Goal: Obtain resource: Download file/media

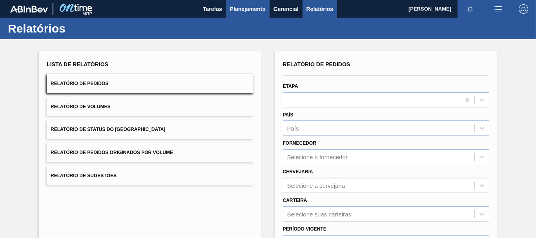
click at [228, 6] on button "Planejamento" at bounding box center [248, 9] width 44 height 18
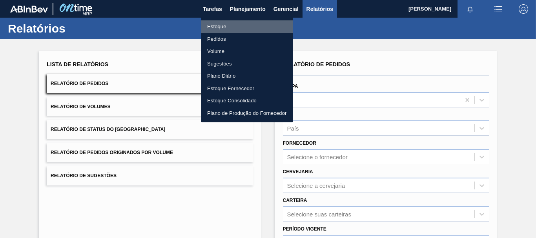
click at [222, 25] on li "Estoque" at bounding box center [247, 26] width 92 height 13
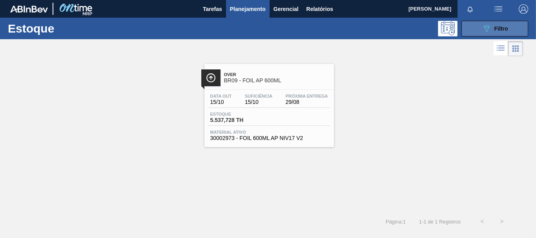
click at [480, 31] on button "089F7B8B-B2A5-4AFE-B5C0-19BA573D28AC Filtro" at bounding box center [494, 29] width 67 height 16
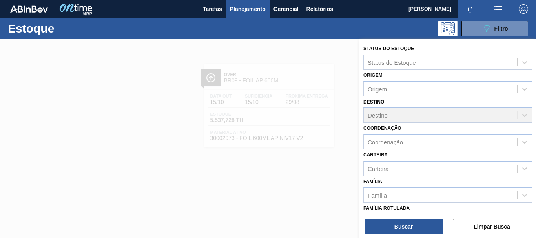
scroll to position [139, 0]
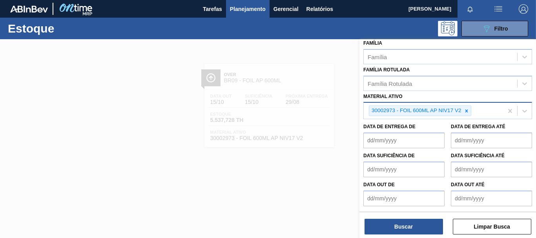
click at [469, 114] on div at bounding box center [466, 111] width 9 height 10
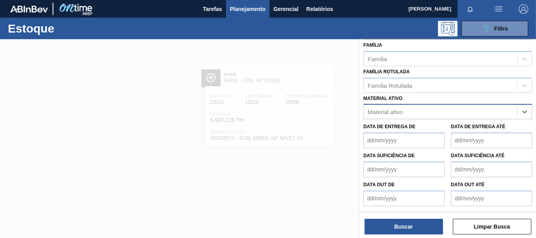
scroll to position [137, 0]
paste ativo "30034180"
type ativo "30034180"
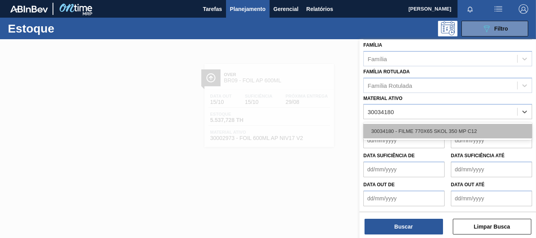
click at [453, 126] on div "30034180 - FILME 770X65 SKOL 350 MP C12" at bounding box center [447, 131] width 169 height 15
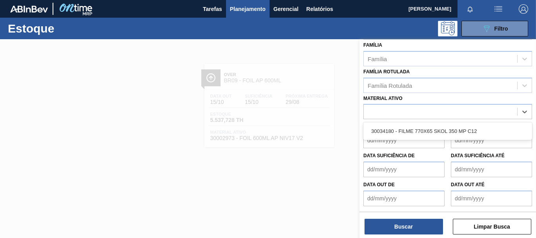
scroll to position [139, 0]
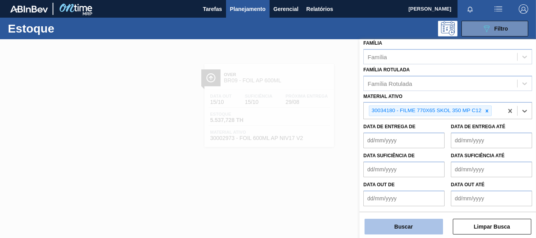
click at [411, 223] on button "Buscar" at bounding box center [404, 227] width 78 height 16
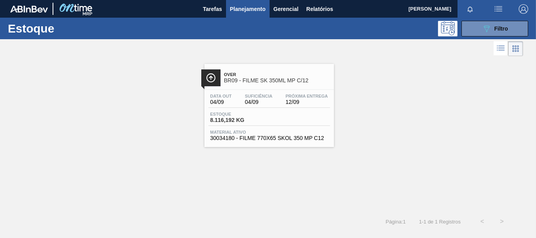
click at [265, 122] on div "Estoque 8.116,192 KG" at bounding box center [237, 117] width 59 height 11
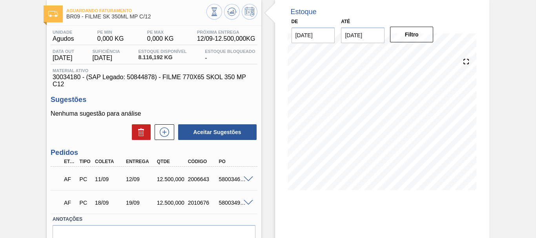
scroll to position [99, 0]
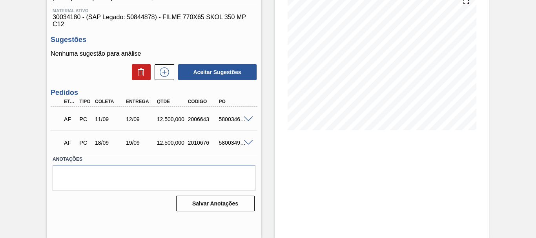
click at [242, 117] on div at bounding box center [250, 119] width 16 height 6
click at [246, 117] on span at bounding box center [248, 120] width 9 height 6
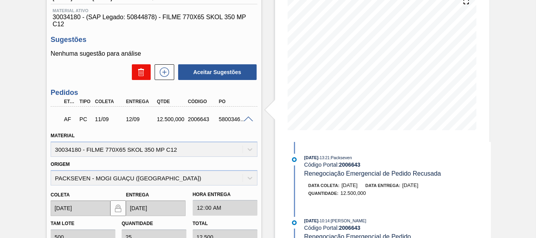
scroll to position [0, 0]
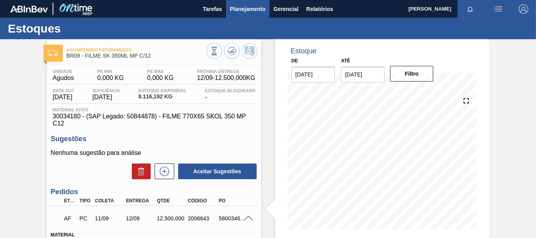
click at [238, 7] on span "Planejamento" at bounding box center [248, 8] width 36 height 9
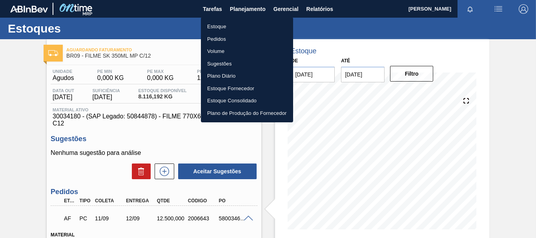
click at [316, 10] on div at bounding box center [268, 119] width 536 height 238
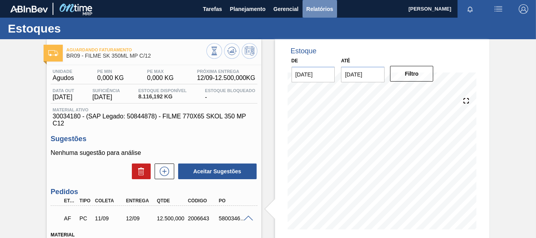
click at [316, 10] on span "Relatórios" at bounding box center [319, 8] width 27 height 9
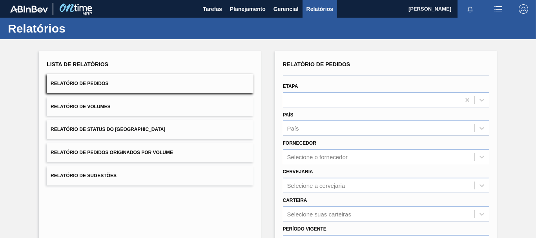
click at [155, 89] on button "Relatório de Pedidos" at bounding box center [150, 83] width 206 height 19
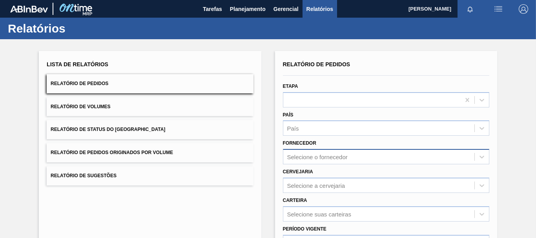
click at [321, 157] on div "Selecione o fornecedor" at bounding box center [386, 156] width 206 height 15
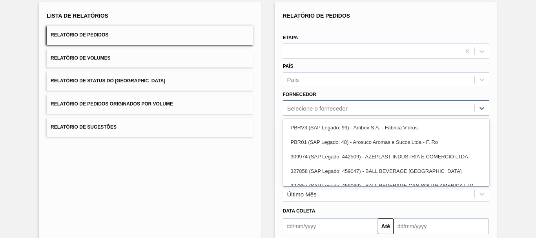
scroll to position [50, 0]
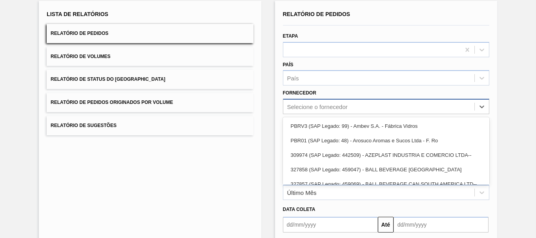
click at [317, 103] on div "Selecione o fornecedor" at bounding box center [378, 106] width 191 height 11
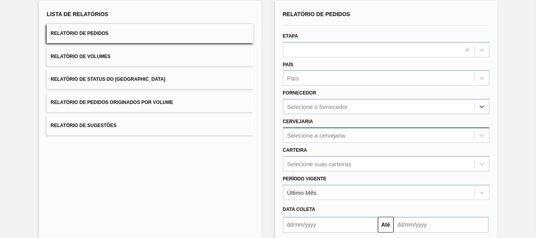
click at [312, 139] on div "Selecione a cervejaria" at bounding box center [378, 134] width 191 height 11
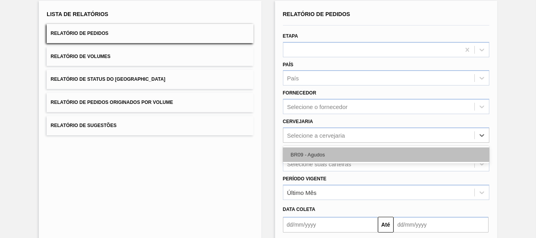
click at [303, 155] on div "BR09 - Agudos" at bounding box center [386, 155] width 206 height 15
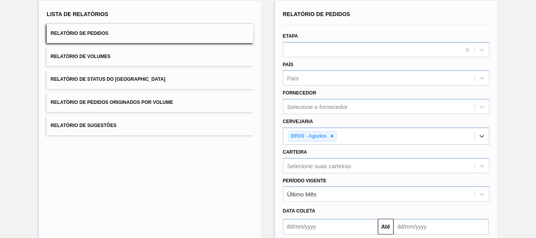
scroll to position [127, 0]
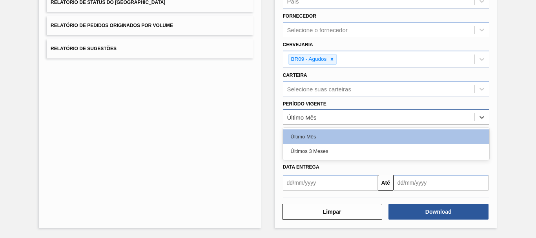
click at [315, 115] on div "Último Mês" at bounding box center [301, 117] width 29 height 7
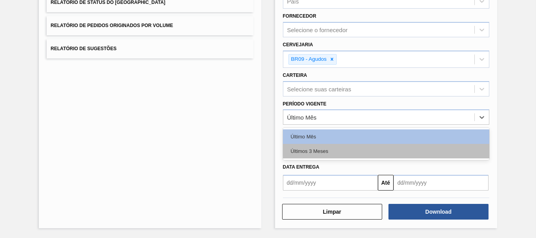
click at [312, 150] on div "Últimos 3 Meses" at bounding box center [386, 151] width 206 height 15
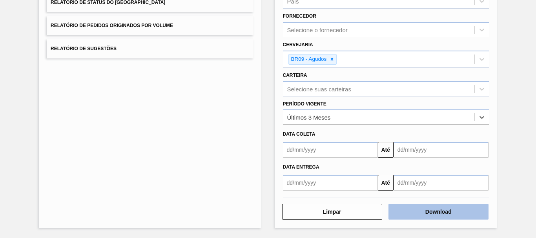
click at [463, 217] on button "Download" at bounding box center [438, 212] width 100 height 16
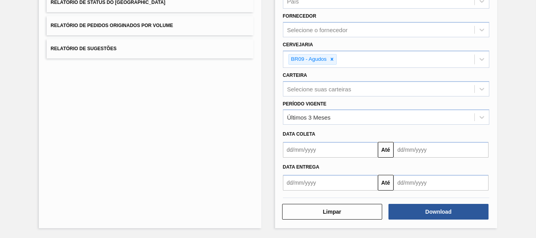
scroll to position [0, 0]
